Goal: Information Seeking & Learning: Learn about a topic

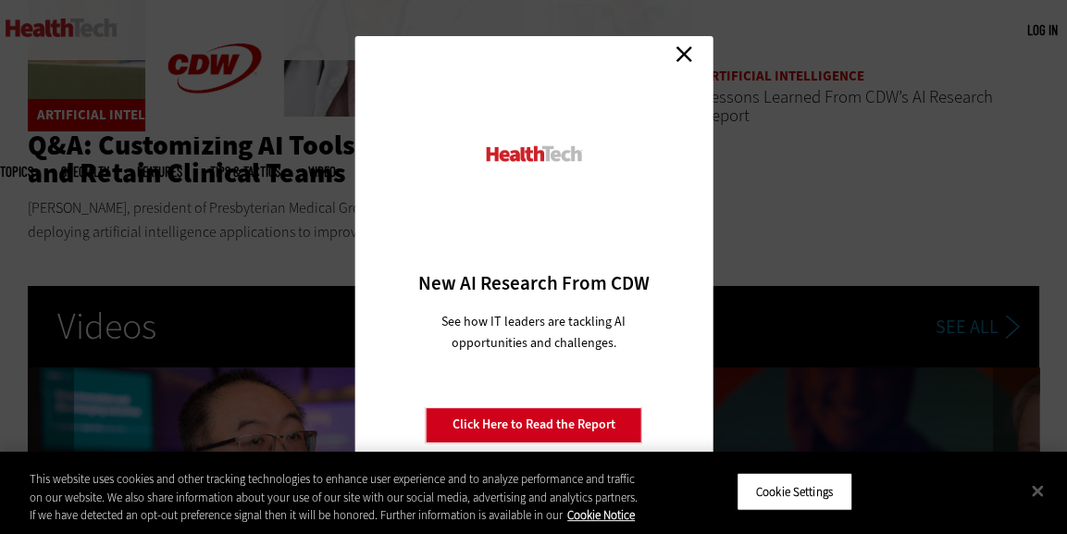
scroll to position [2868, 0]
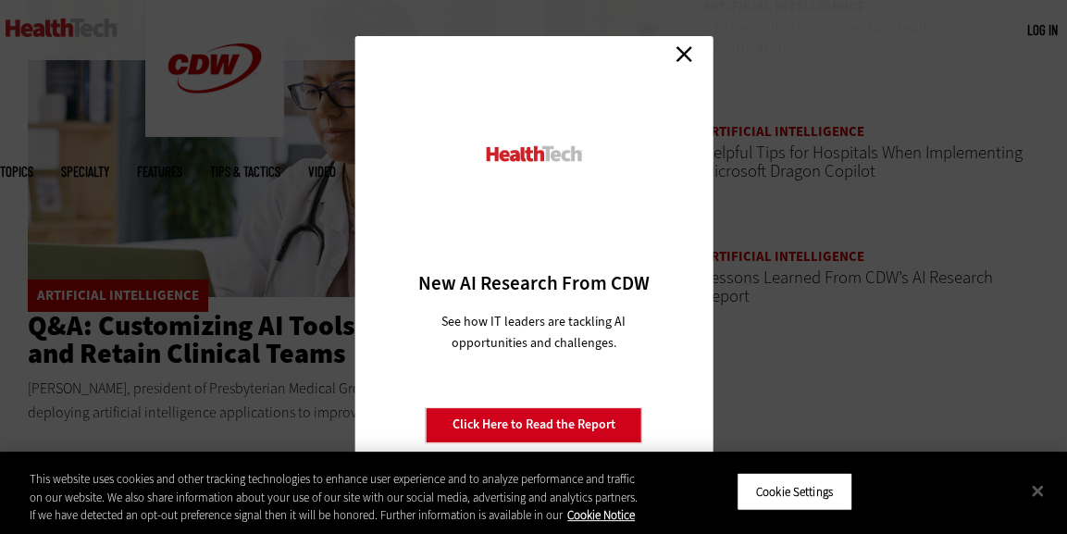
click at [683, 45] on link "Close" at bounding box center [684, 55] width 28 height 28
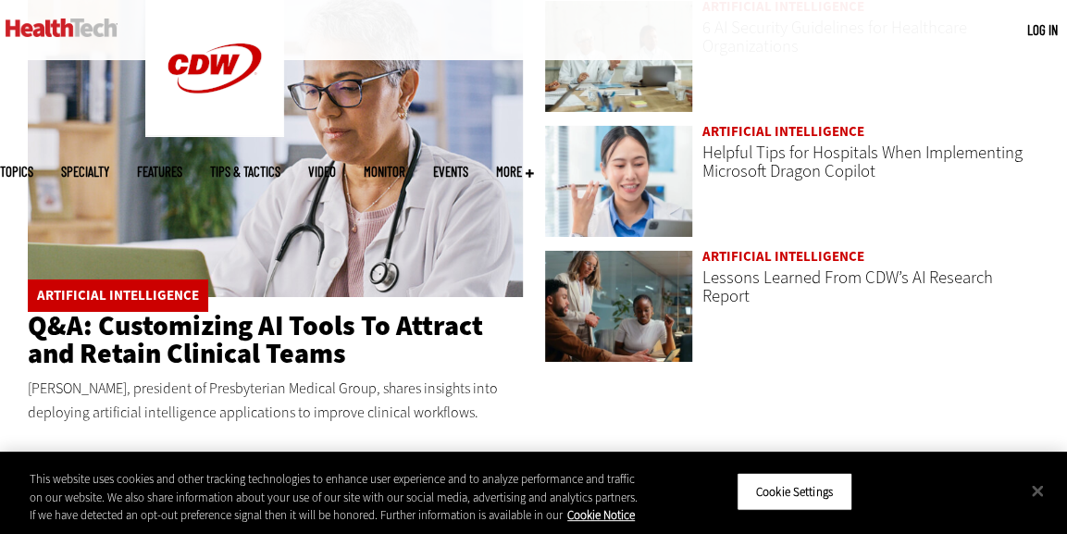
click at [534, 165] on span "More" at bounding box center [515, 172] width 38 height 14
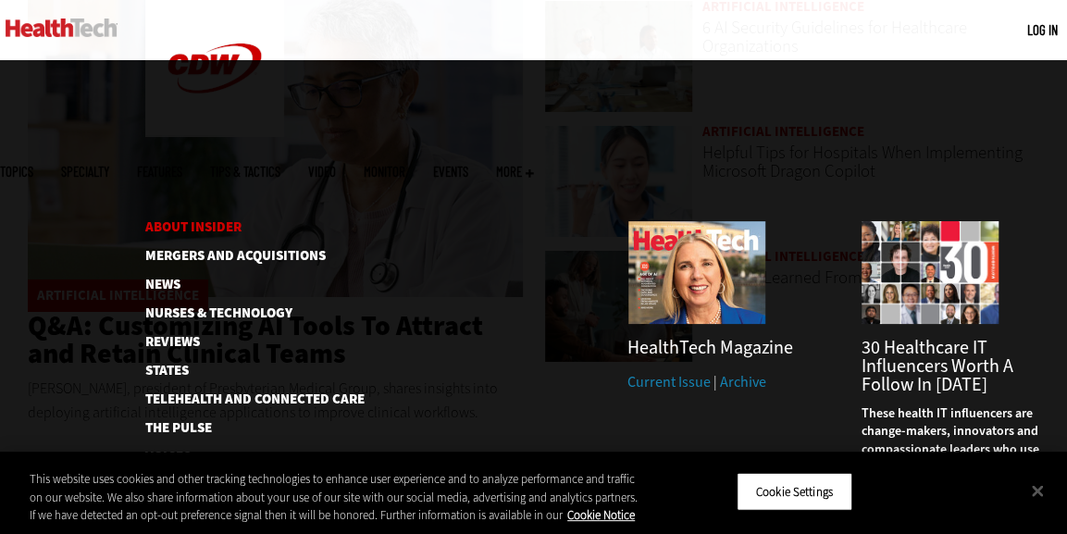
click at [239, 220] on link "About Insider" at bounding box center [239, 227] width 188 height 14
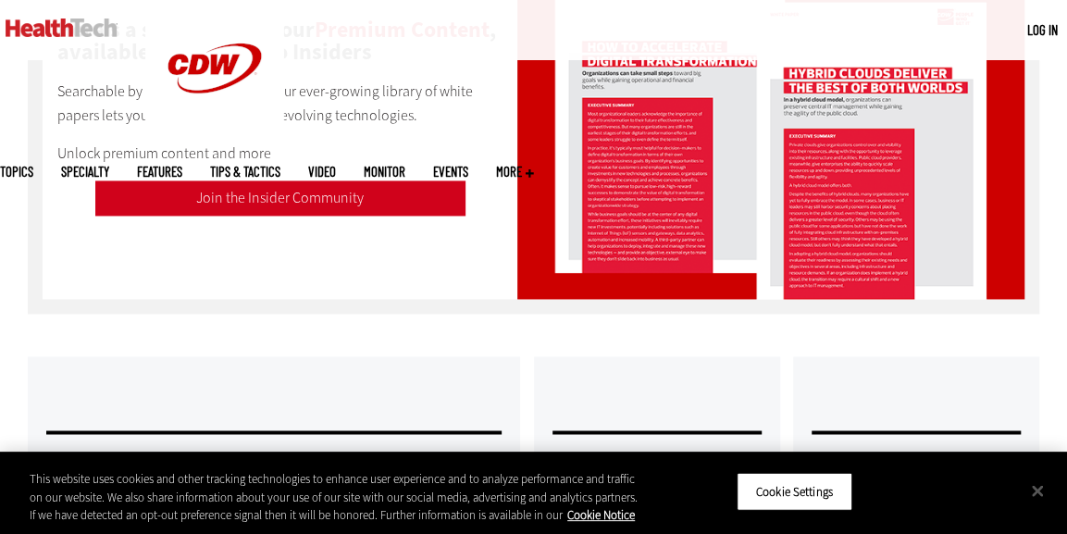
scroll to position [1295, 0]
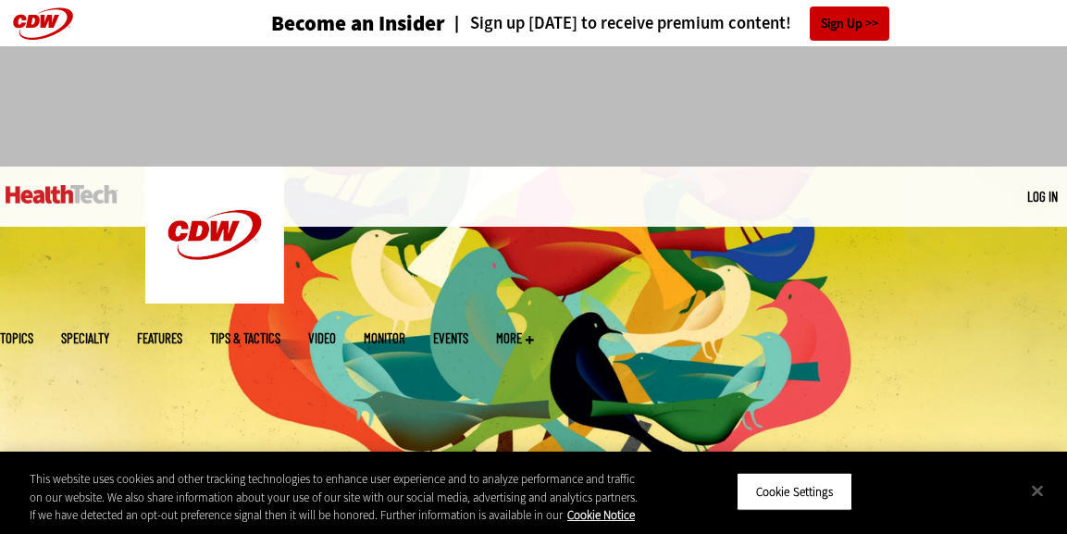
scroll to position [2868, 0]
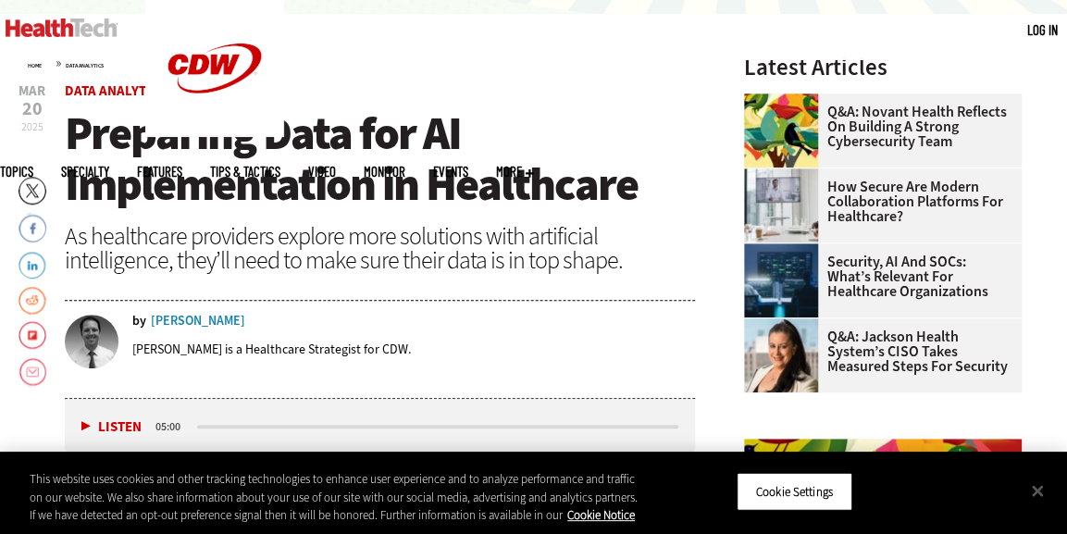
scroll to position [370, 0]
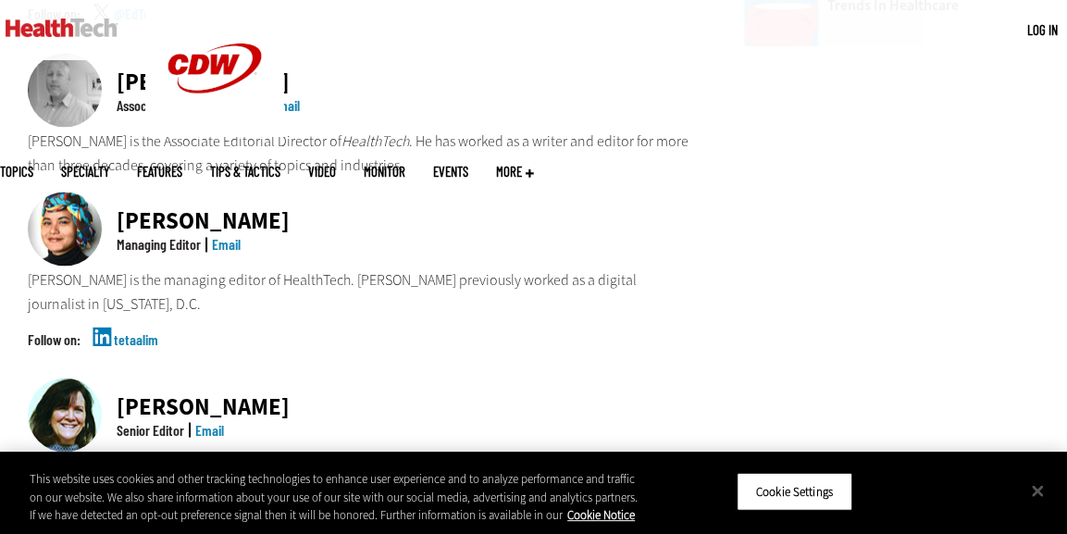
scroll to position [1295, 0]
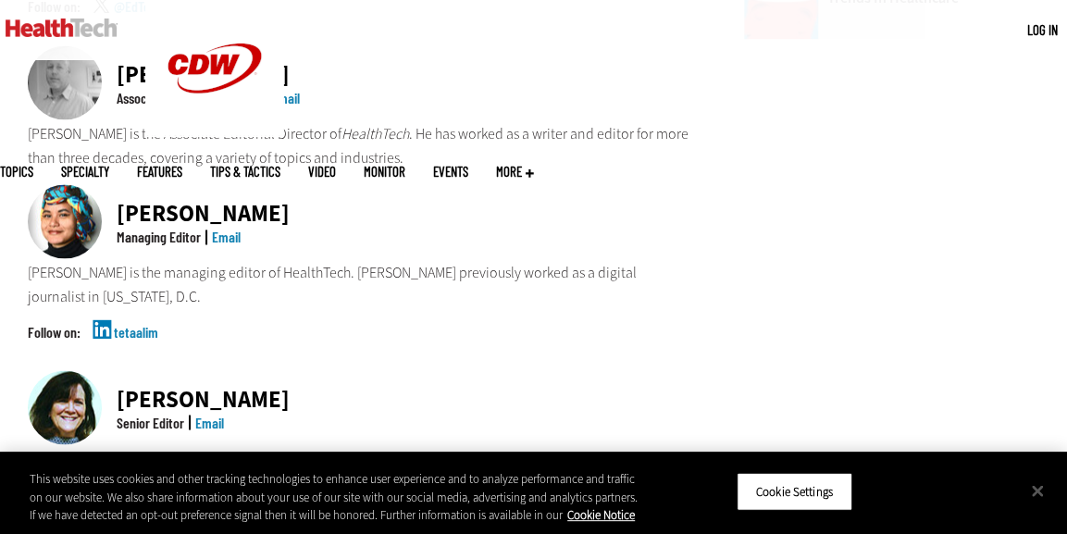
click at [234, 228] on link "Email" at bounding box center [226, 237] width 29 height 18
click at [209, 324] on div "tetaalim" at bounding box center [361, 347] width 667 height 46
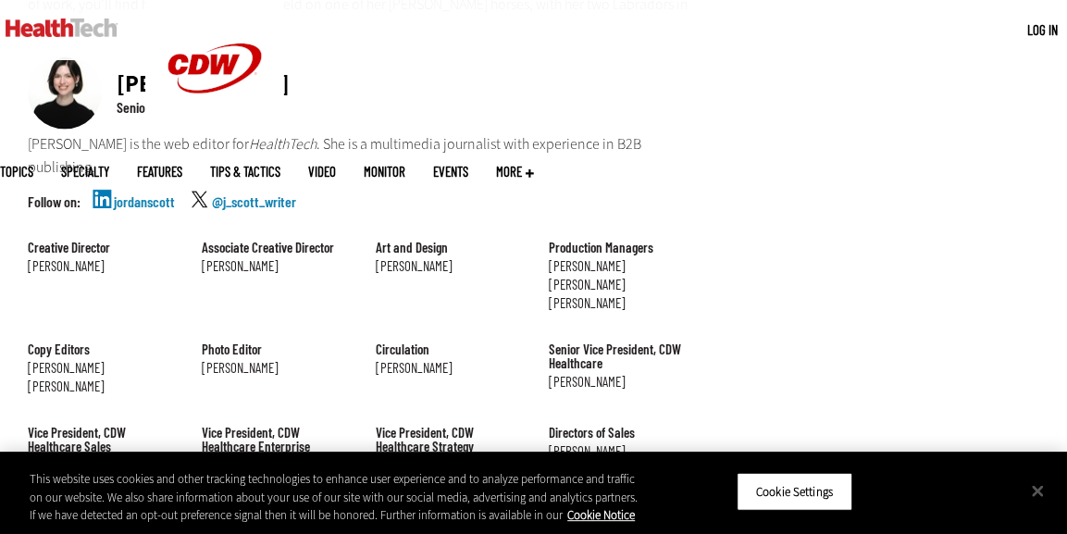
scroll to position [1943, 0]
